Goal: Check status: Check status

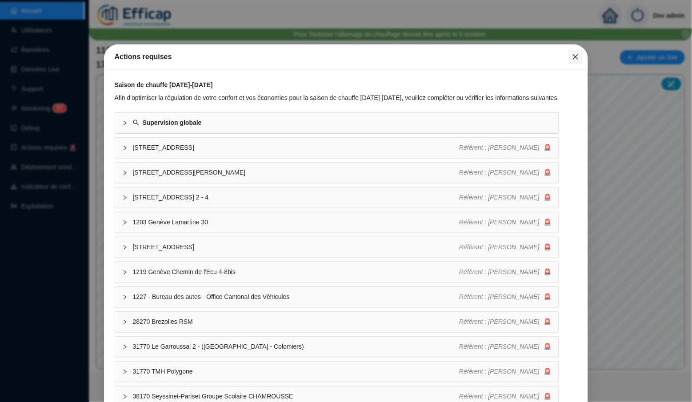
click at [577, 53] on icon "close" at bounding box center [575, 56] width 7 height 7
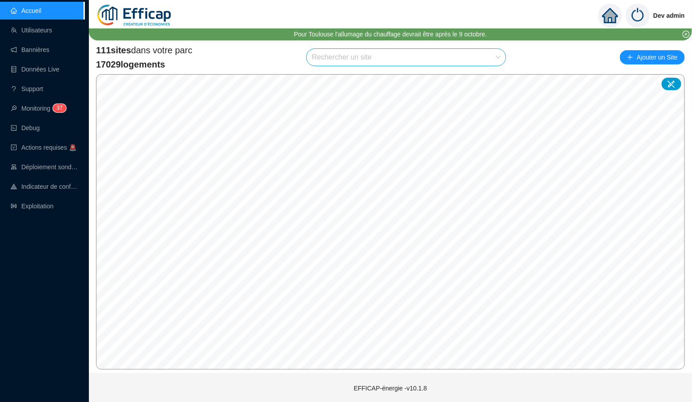
click at [370, 54] on input "search" at bounding box center [402, 57] width 181 height 17
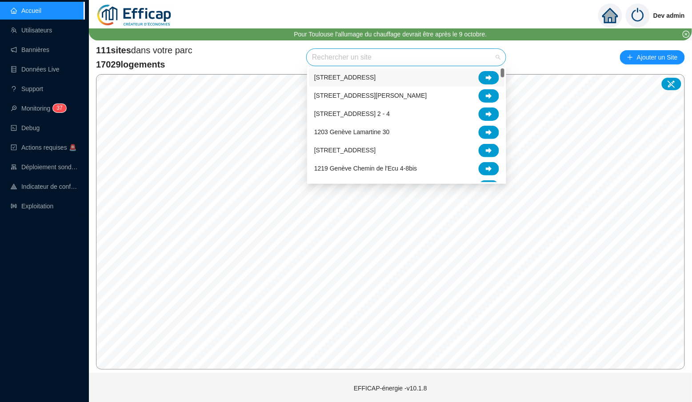
type input "h"
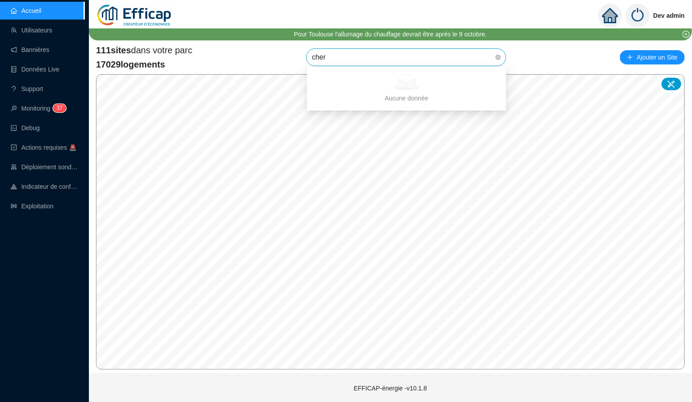
click at [409, 84] on icon at bounding box center [406, 84] width 17 height 8
click at [413, 58] on input "cher" at bounding box center [402, 57] width 181 height 17
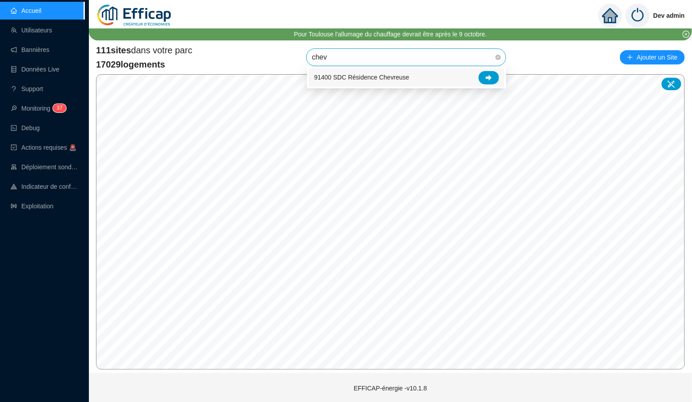
type input "chevr"
click at [434, 79] on div "91400 SDC Résidence Chevreuse" at bounding box center [406, 77] width 185 height 13
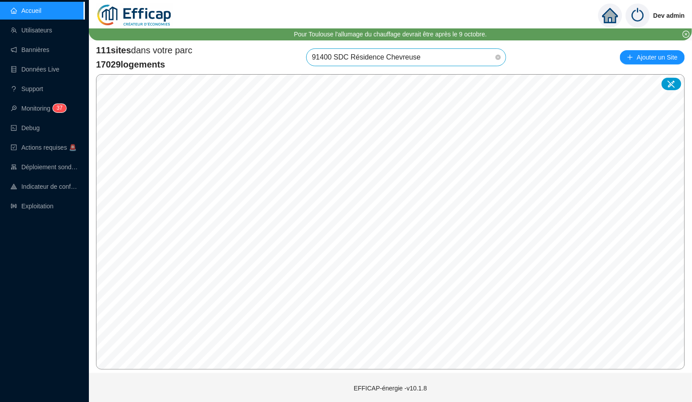
click at [454, 55] on span "91400 SDC Résidence Chevreuse" at bounding box center [406, 57] width 189 height 17
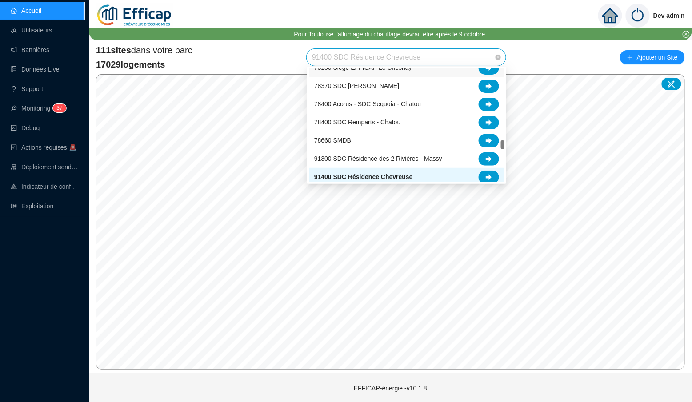
scroll to position [1067, 0]
click at [494, 176] on div at bounding box center [489, 178] width 20 height 13
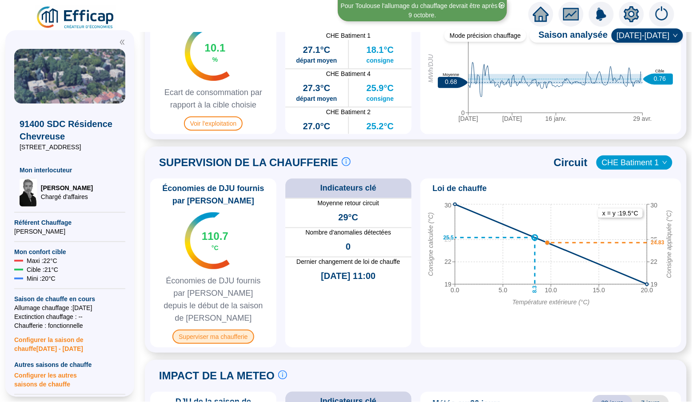
click at [242, 330] on span "Superviser ma chaufferie" at bounding box center [213, 337] width 81 height 14
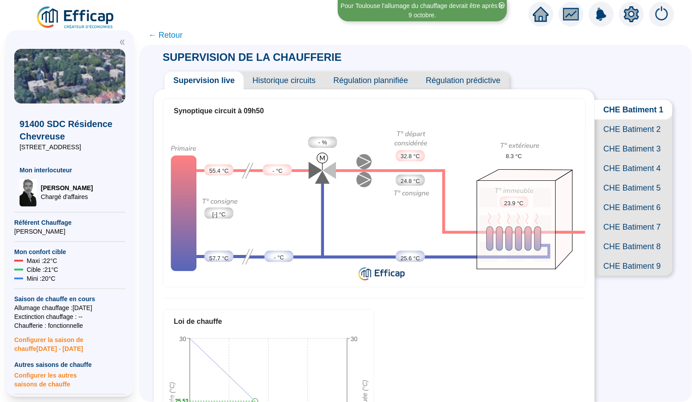
click at [263, 78] on span "Historique circuits" at bounding box center [284, 81] width 81 height 18
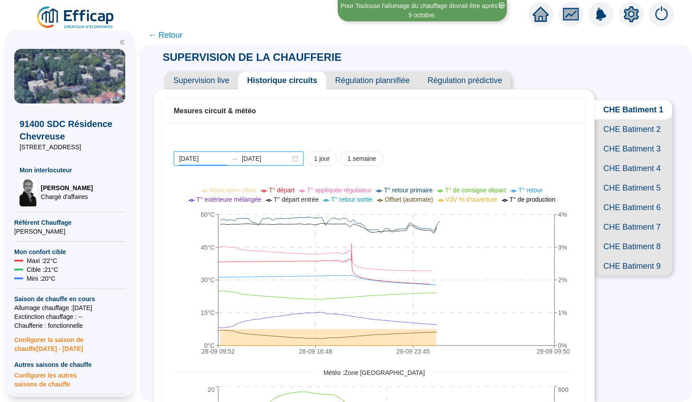
click at [221, 156] on input "[DATE]" at bounding box center [203, 158] width 48 height 9
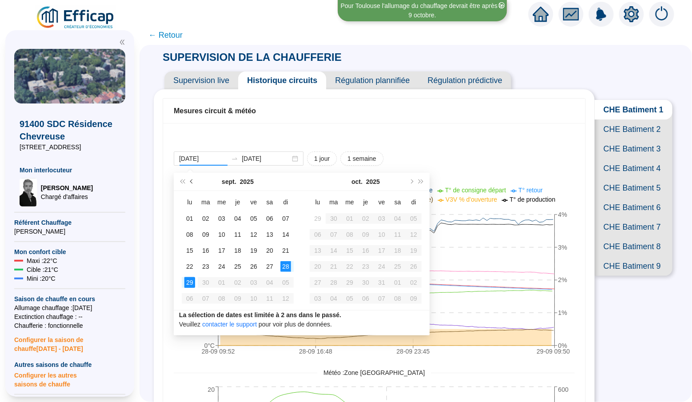
click at [196, 183] on button "Mois précédent (PageUp)" at bounding box center [192, 182] width 10 height 18
click at [194, 183] on button "Mois précédent (PageUp)" at bounding box center [192, 182] width 10 height 18
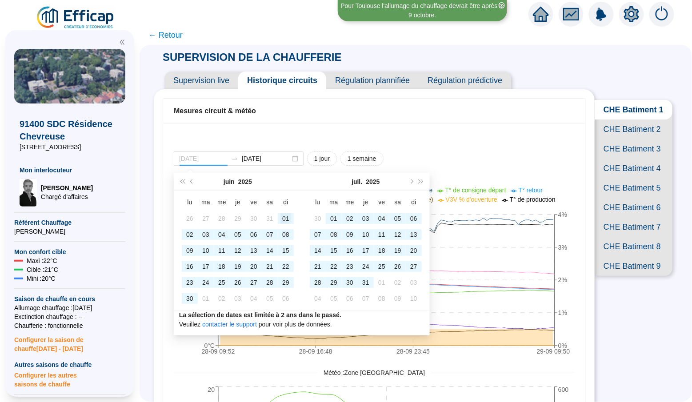
type input "[DATE]"
click at [283, 215] on div "01" at bounding box center [286, 218] width 11 height 11
click at [255, 159] on input "[DATE]" at bounding box center [266, 158] width 48 height 9
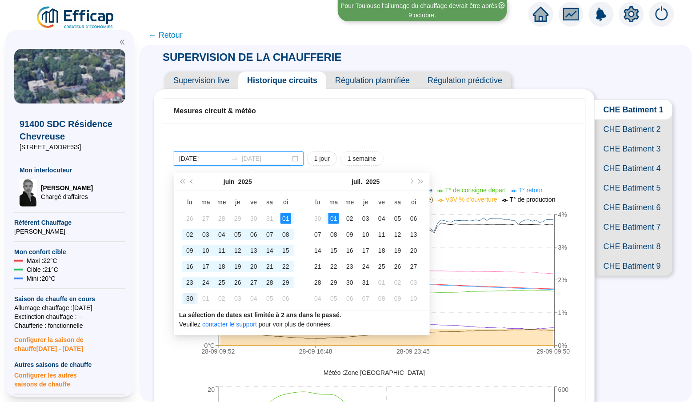
type input "[DATE]"
click at [186, 295] on div "30" at bounding box center [190, 299] width 11 height 11
